Goal: Transaction & Acquisition: Purchase product/service

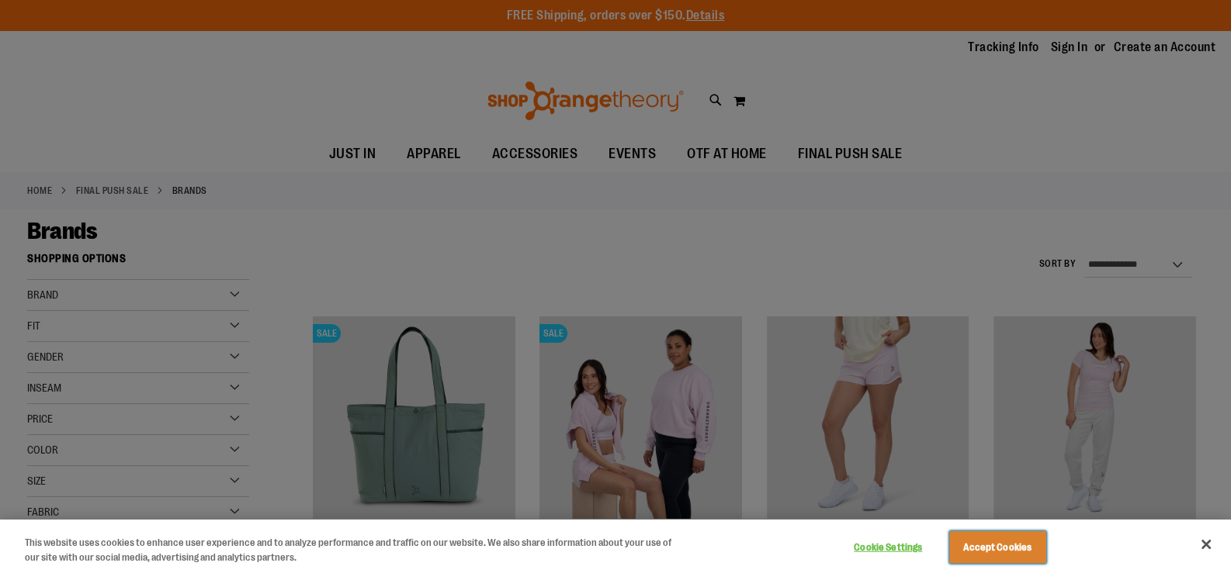
drag, startPoint x: 1005, startPoint y: 553, endPoint x: 977, endPoint y: 533, distance: 34.5
click at [1005, 553] on button "Accept Cookies" at bounding box center [997, 548] width 97 height 33
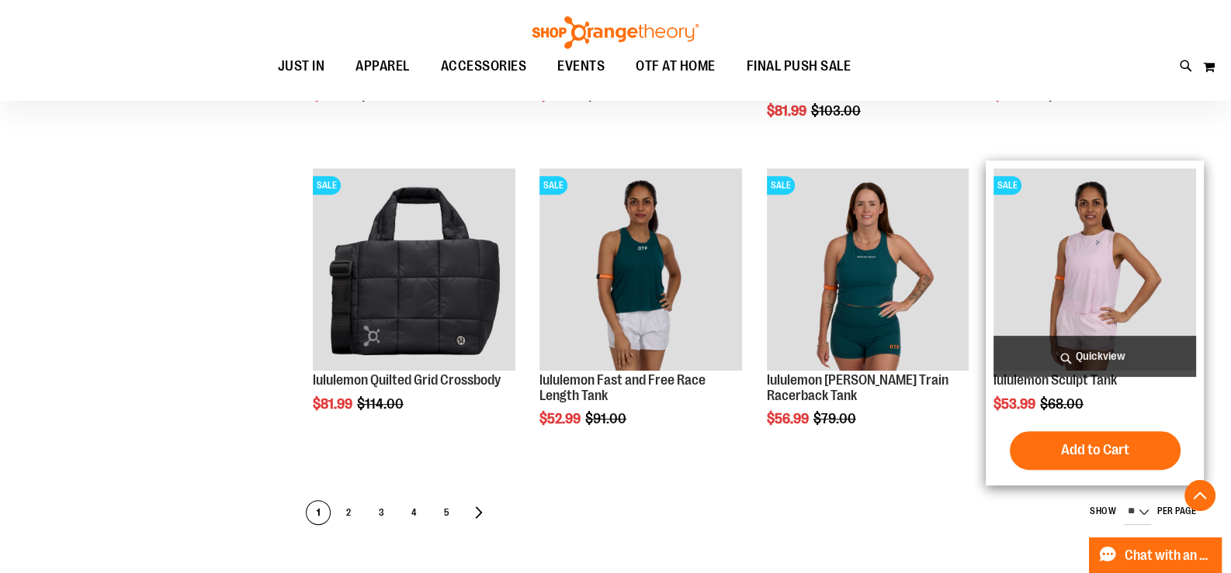
scroll to position [775, 0]
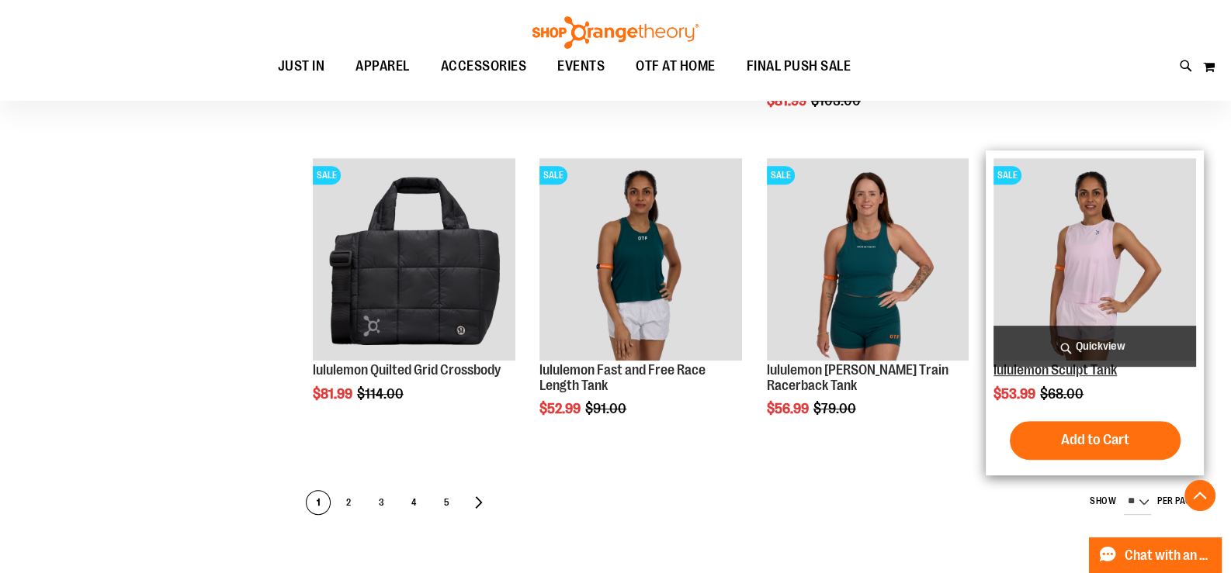
click at [1059, 373] on link "lululemon Sculpt Tank" at bounding box center [1054, 370] width 123 height 16
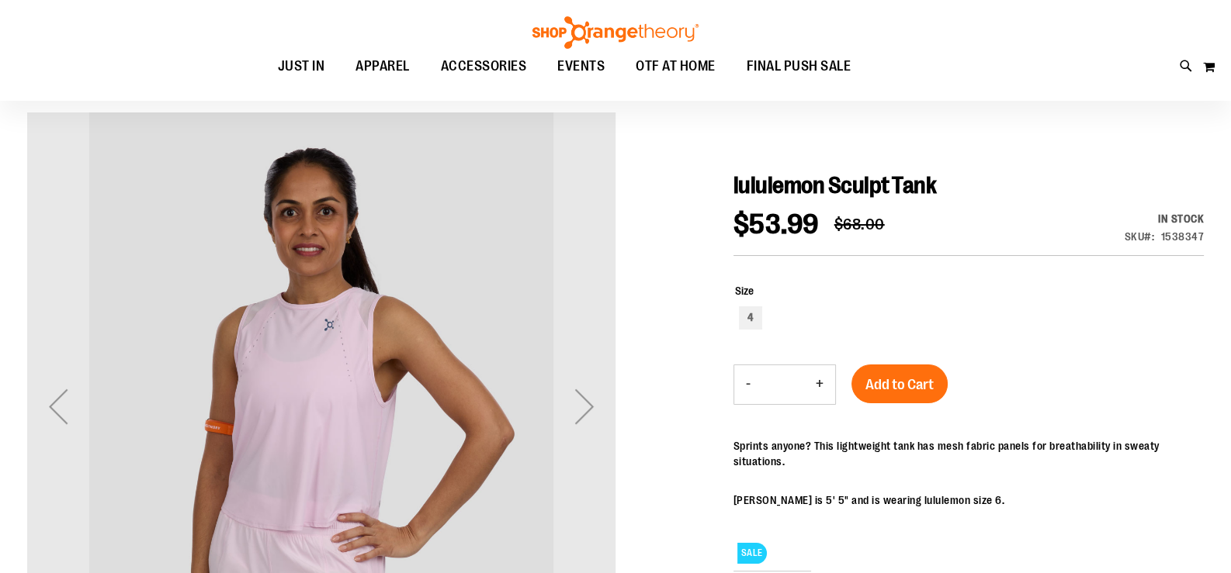
scroll to position [232, 0]
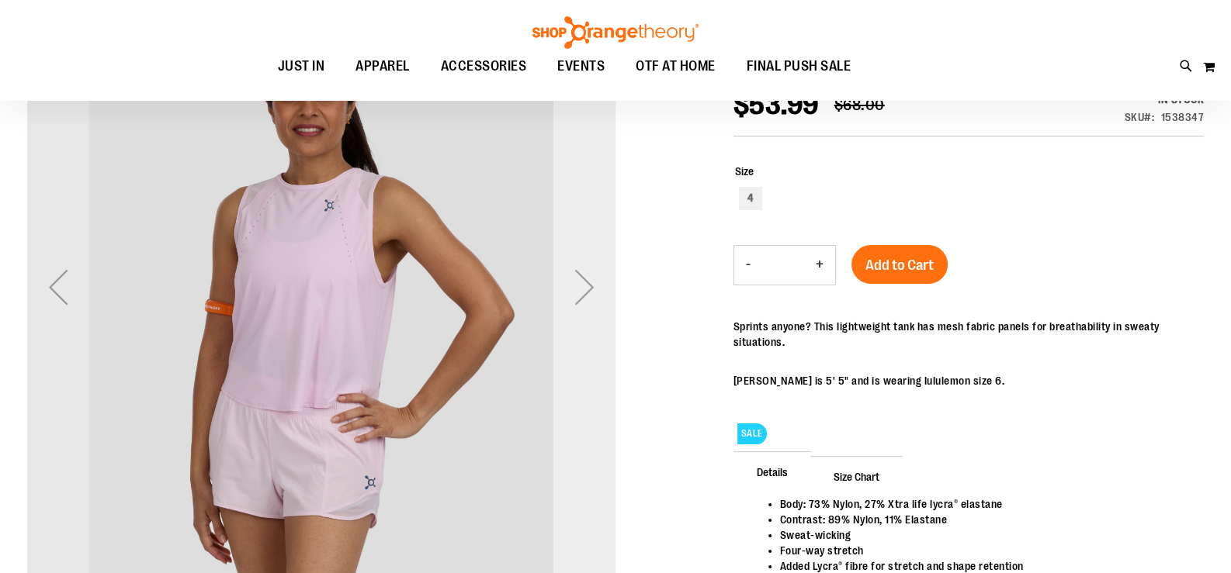
type input "**********"
click at [584, 278] on div "Next" at bounding box center [584, 287] width 62 height 62
